Goal: Task Accomplishment & Management: Manage account settings

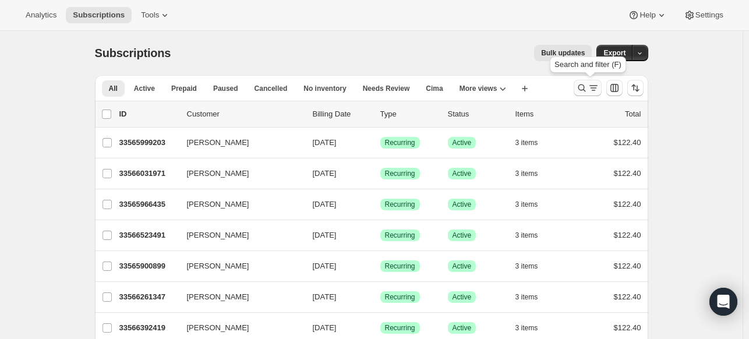
click at [582, 93] on icon "Search and filter results" at bounding box center [582, 88] width 12 height 12
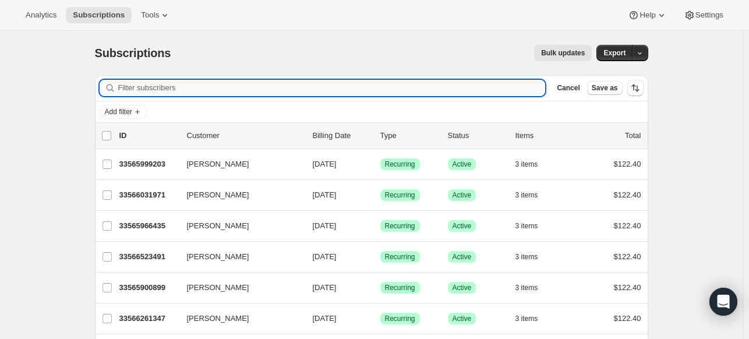
click at [454, 87] on input "Filter subscribers" at bounding box center [331, 88] width 427 height 16
paste input "[EMAIL_ADDRESS][DOMAIN_NAME]"
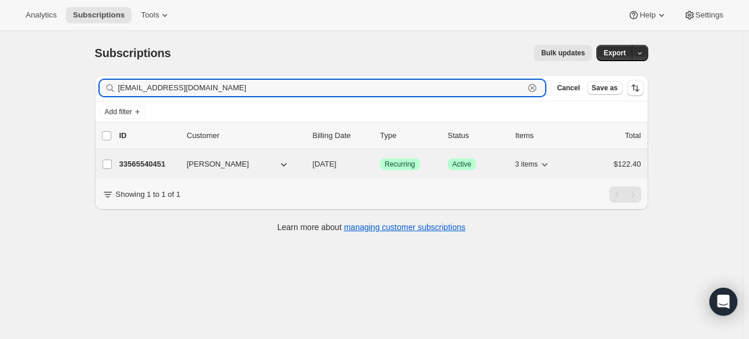
type input "[EMAIL_ADDRESS][DOMAIN_NAME]"
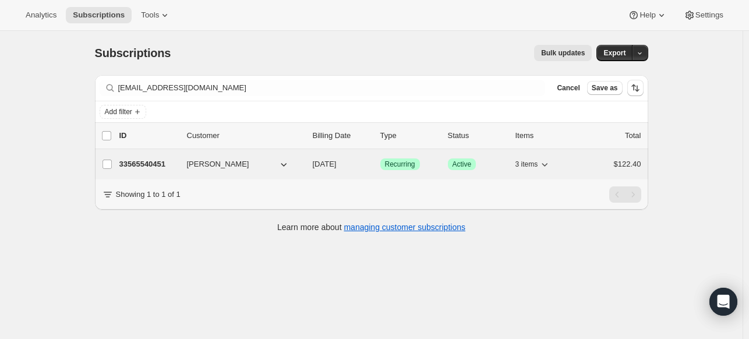
click at [156, 160] on p "33565540451" at bounding box center [148, 164] width 58 height 12
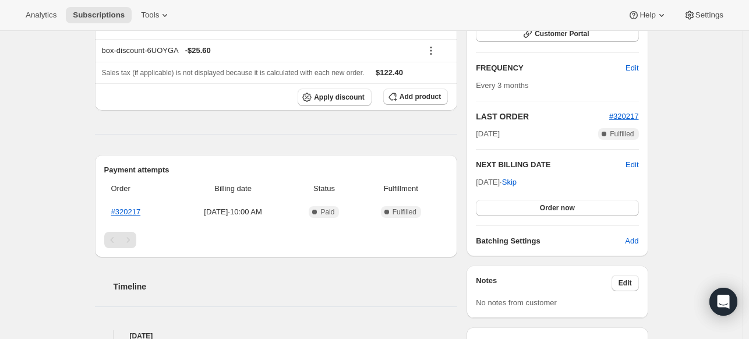
scroll to position [210, 0]
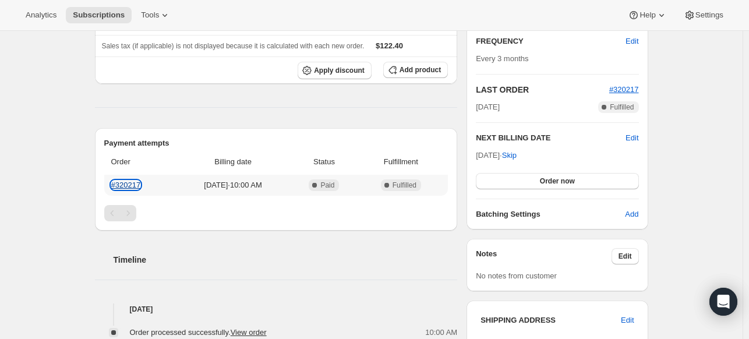
click at [128, 183] on link "#320217" at bounding box center [126, 185] width 30 height 9
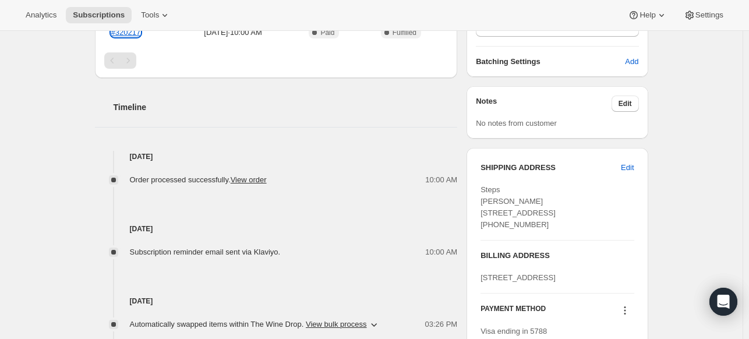
scroll to position [0, 0]
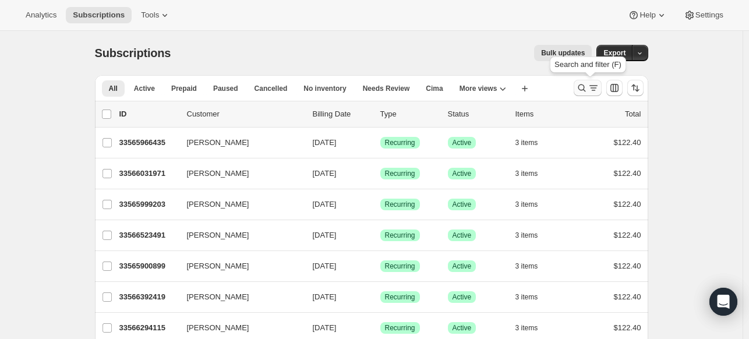
click at [581, 84] on icon "Search and filter results" at bounding box center [582, 88] width 12 height 12
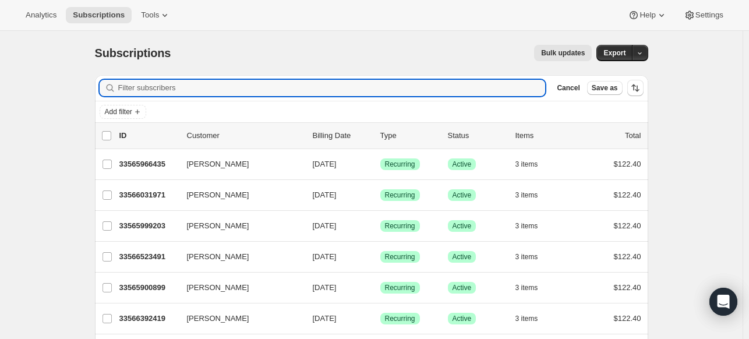
paste input "5071129"
type input "5071129"
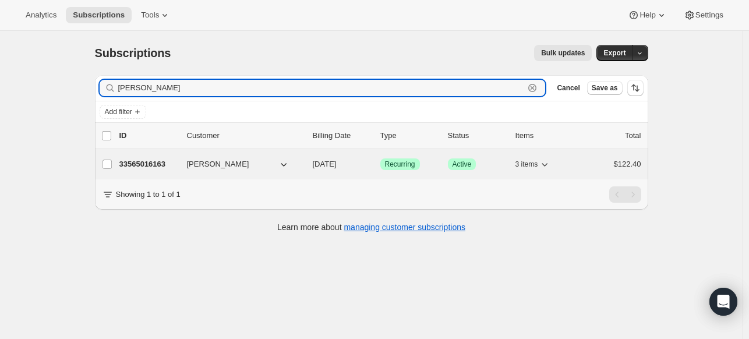
type input "jennifer wiley"
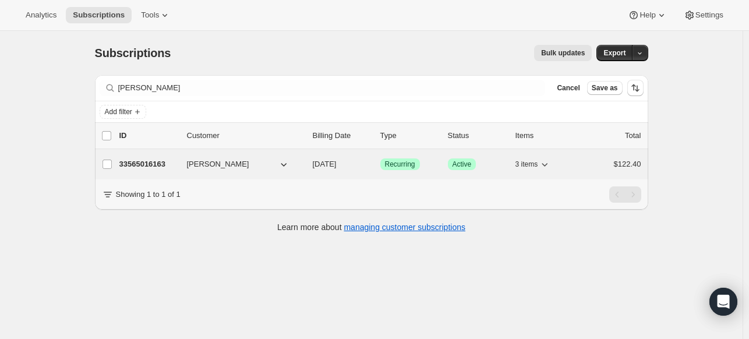
click at [152, 162] on p "33565016163" at bounding box center [148, 164] width 58 height 12
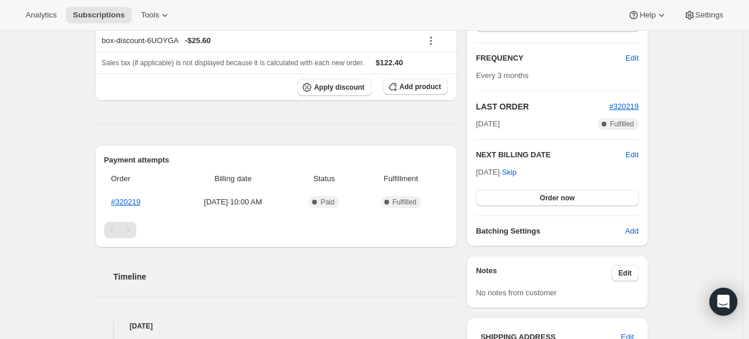
scroll to position [193, 0]
click at [133, 201] on link "#320219" at bounding box center [126, 201] width 30 height 9
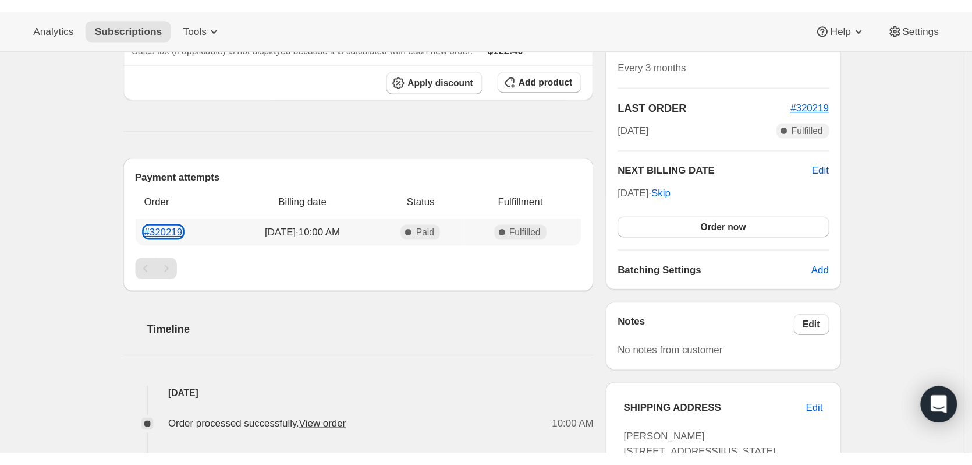
scroll to position [0, 0]
